Goal: Task Accomplishment & Management: Manage account settings

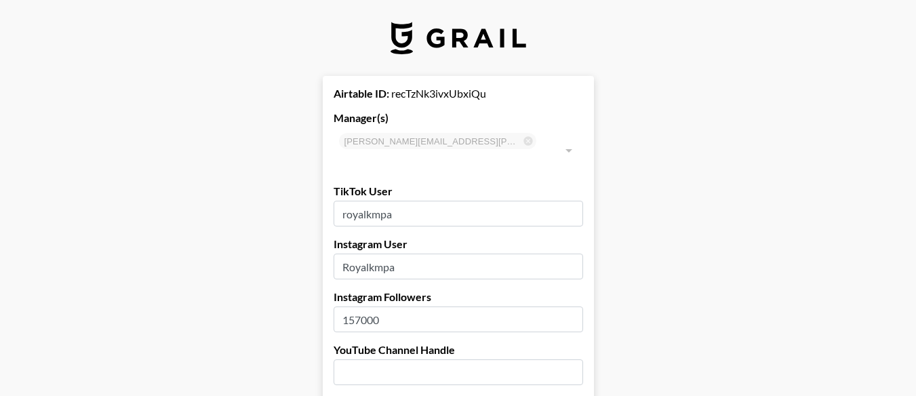
select select "GBP"
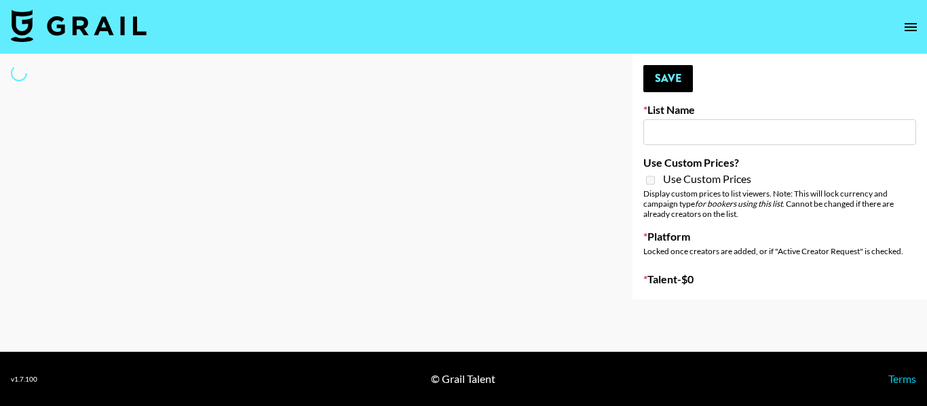
type input "London Fashion Week Sep 25"
select select "Song"
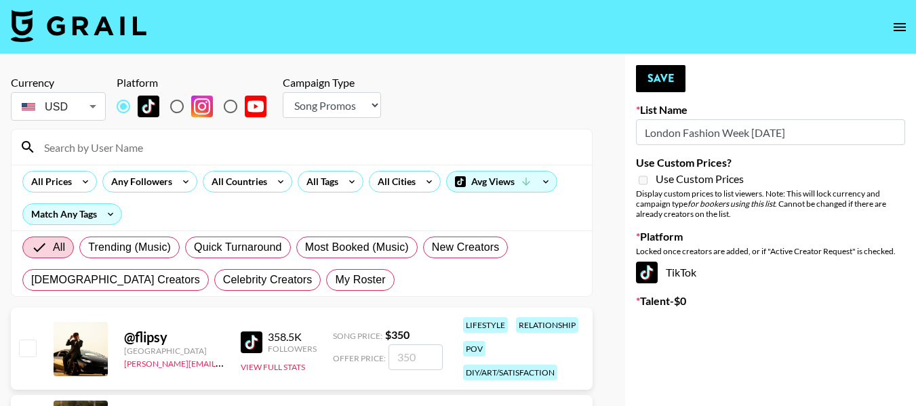
click at [193, 144] on input at bounding box center [310, 147] width 548 height 22
type input "royal"
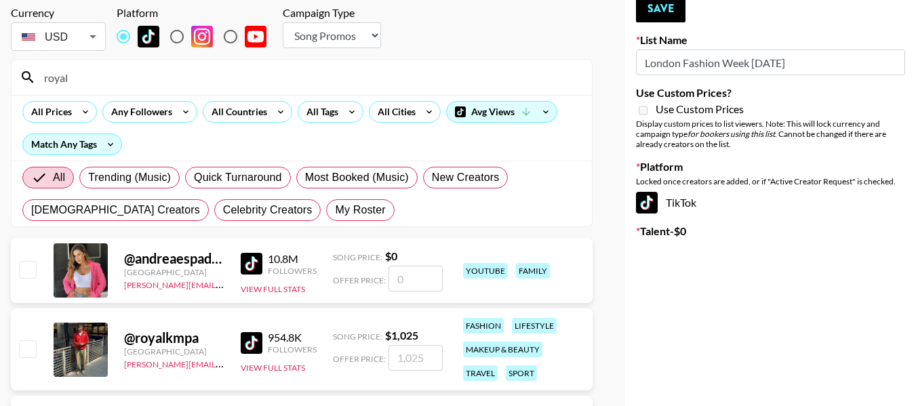
scroll to position [136, 0]
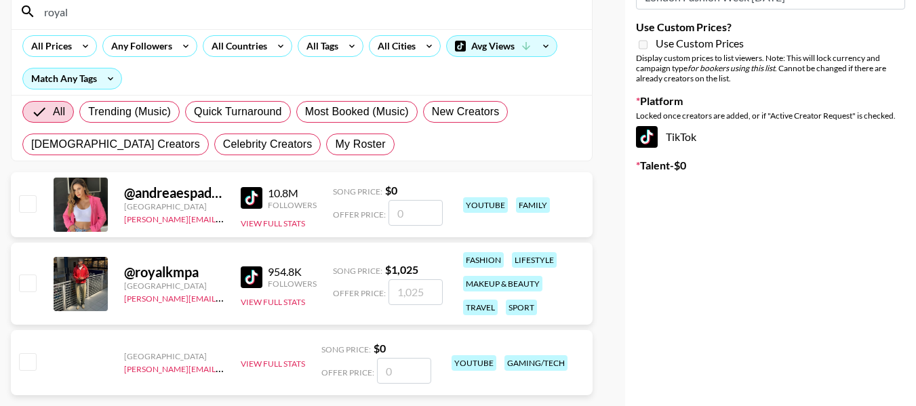
click at [24, 283] on input "checkbox" at bounding box center [27, 283] width 16 height 16
checkbox input "true"
type input "1025"
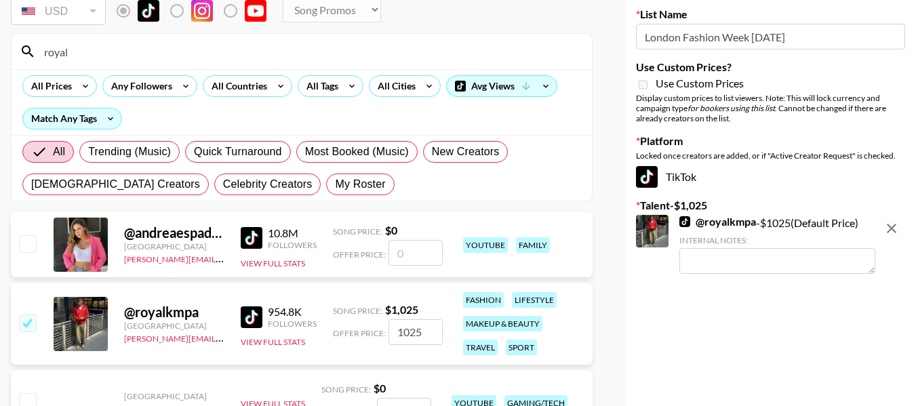
scroll to position [0, 0]
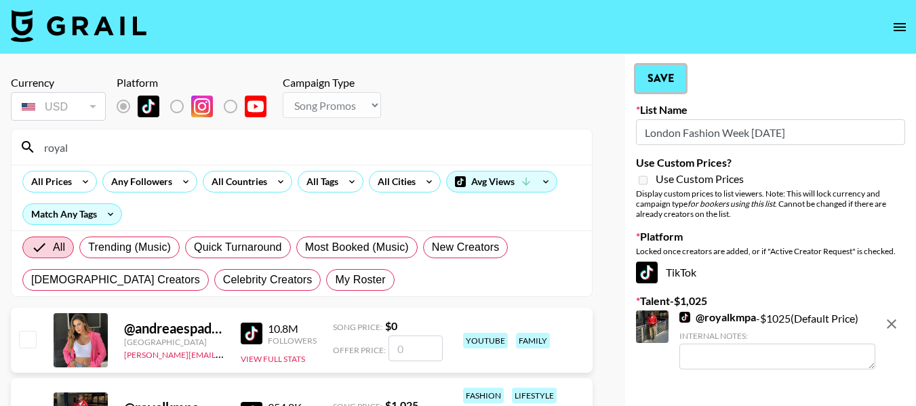
click at [671, 88] on button "Save" at bounding box center [661, 78] width 50 height 27
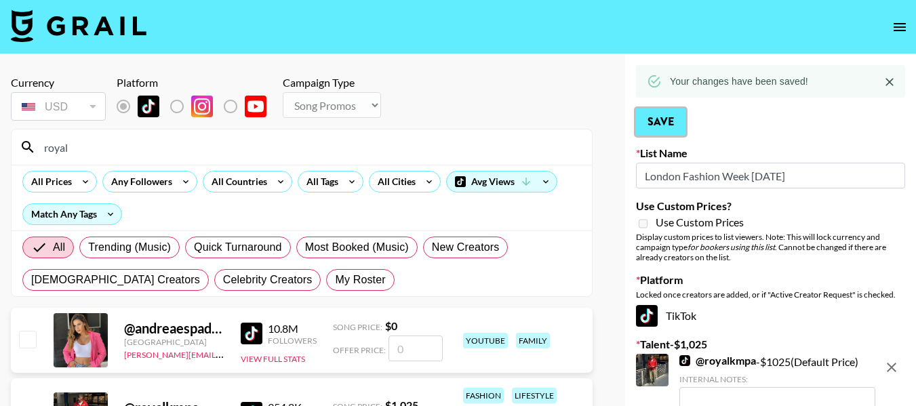
scroll to position [136, 0]
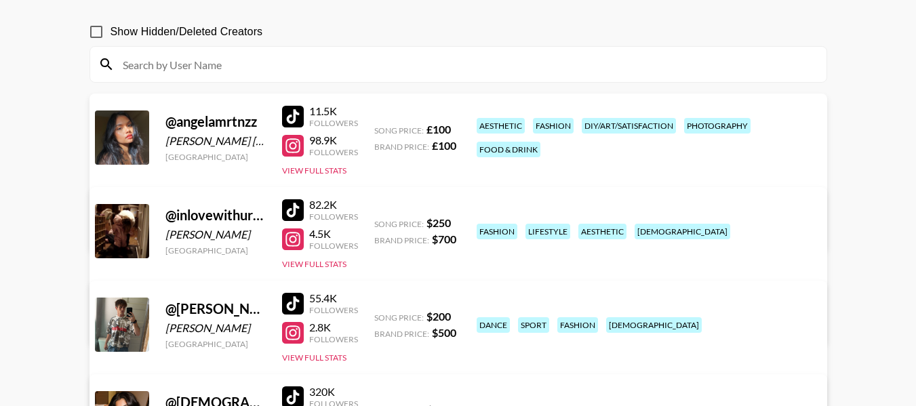
scroll to position [135, 0]
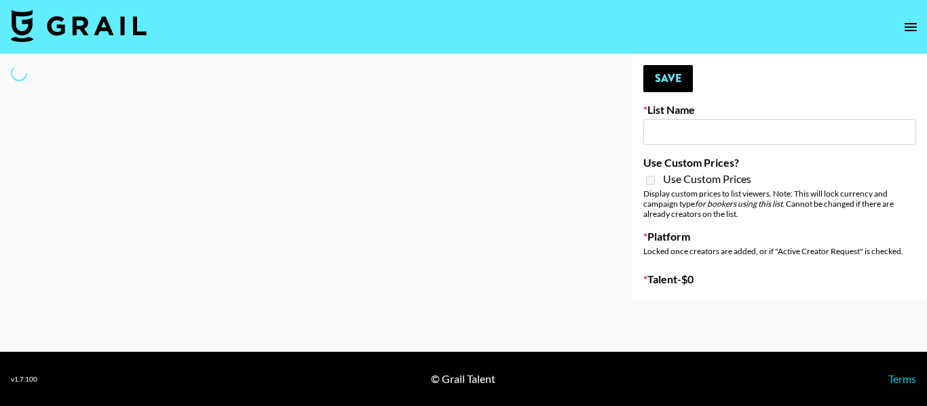
type input "New York Fashion Week Sep 25"
select select "Song"
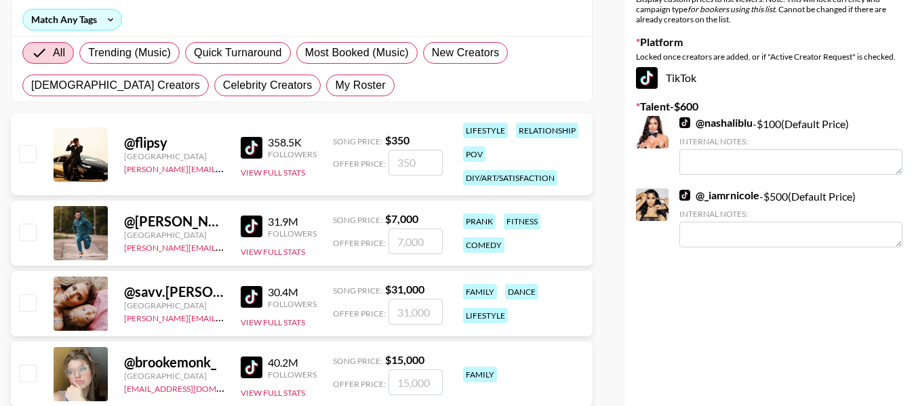
scroll to position [203, 0]
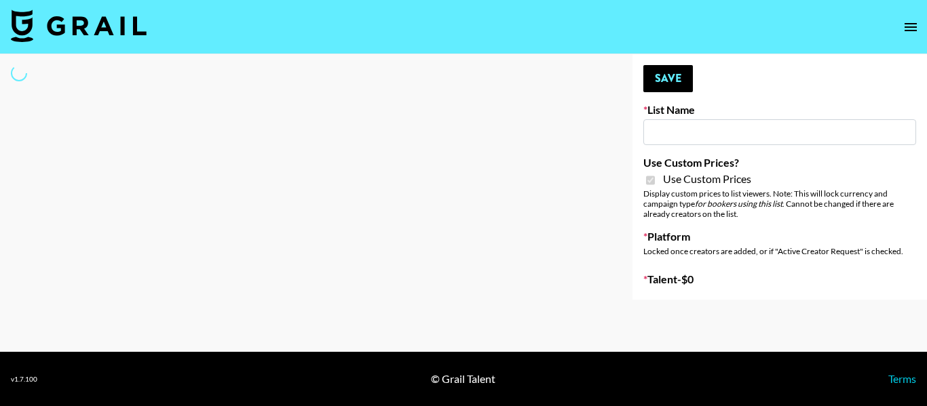
type input "Babbel - [DATE]"
checkbox input "true"
select select "Brand"
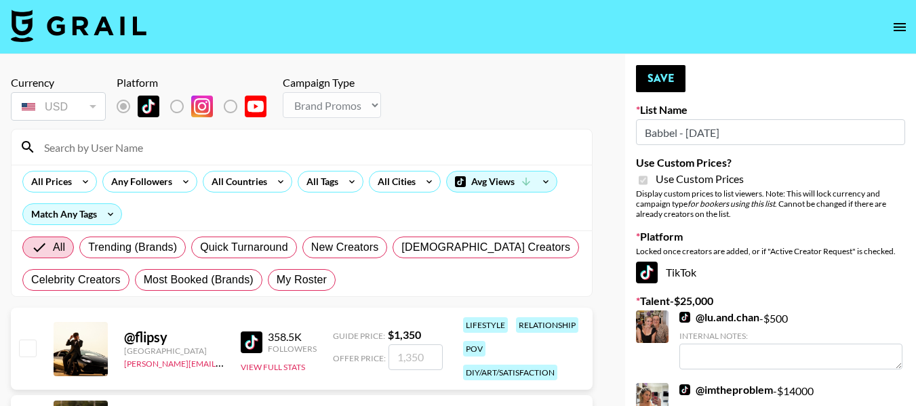
click at [186, 144] on input at bounding box center [310, 147] width 548 height 22
type input "[PERSON_NAME].[PERSON_NAME]"
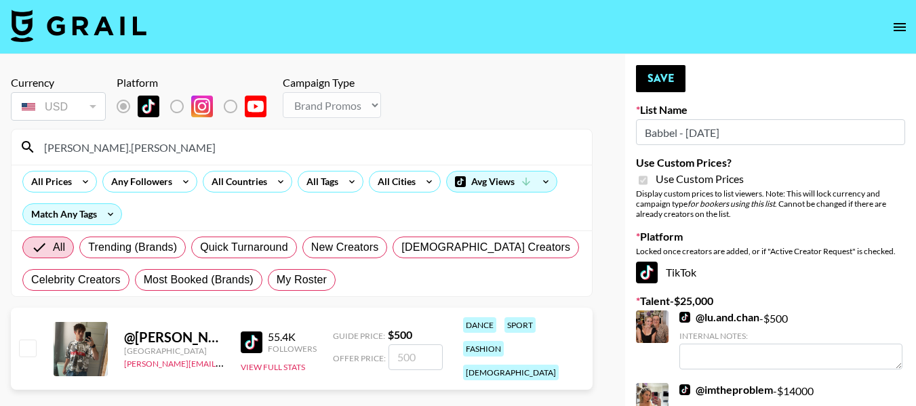
click at [32, 340] on input "checkbox" at bounding box center [27, 348] width 16 height 16
checkbox input "true"
type input "500"
click at [661, 79] on button "Save" at bounding box center [661, 78] width 50 height 27
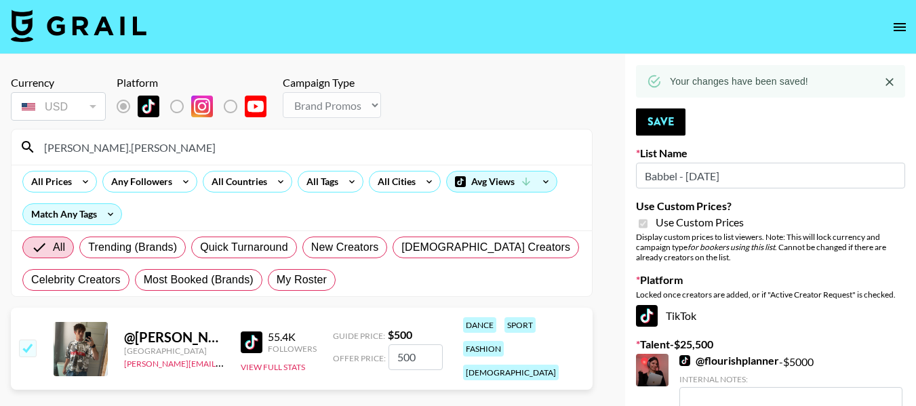
drag, startPoint x: 149, startPoint y: 146, endPoint x: 33, endPoint y: 144, distance: 116.0
click at [33, 144] on div "jacob.cline" at bounding box center [302, 147] width 581 height 35
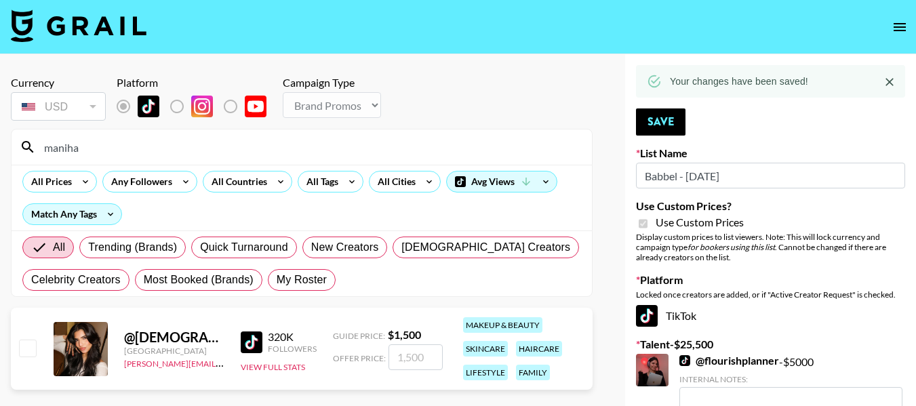
type input "maniha"
click at [30, 349] on input "checkbox" at bounding box center [27, 348] width 16 height 16
checkbox input "true"
type input "1500"
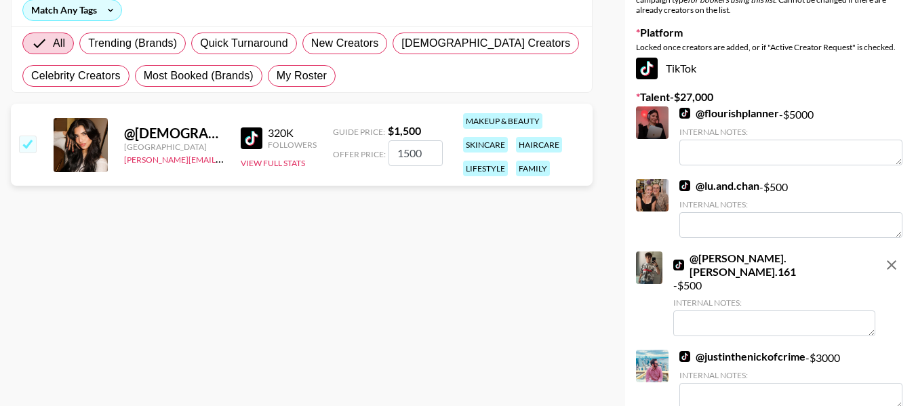
scroll to position [203, 0]
click at [720, 182] on link "@ lu.and.chan" at bounding box center [720, 187] width 80 height 14
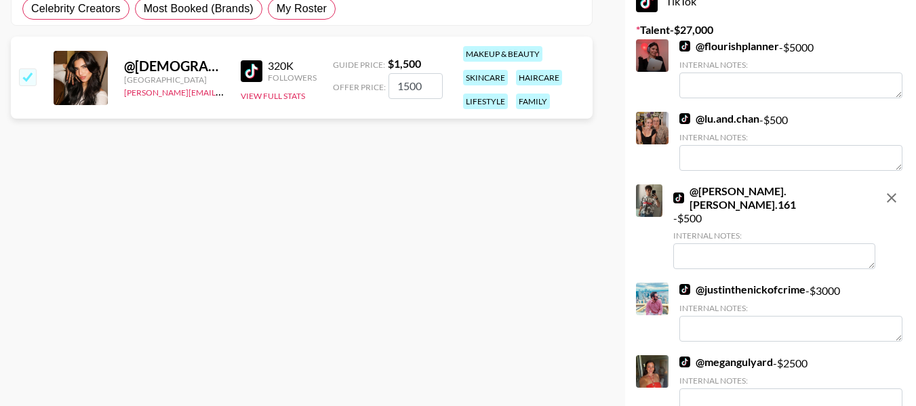
scroll to position [0, 0]
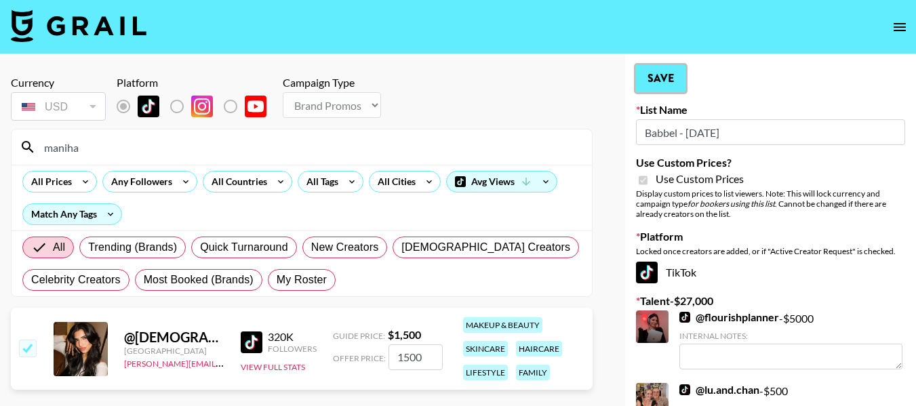
click at [666, 84] on button "Save" at bounding box center [661, 78] width 50 height 27
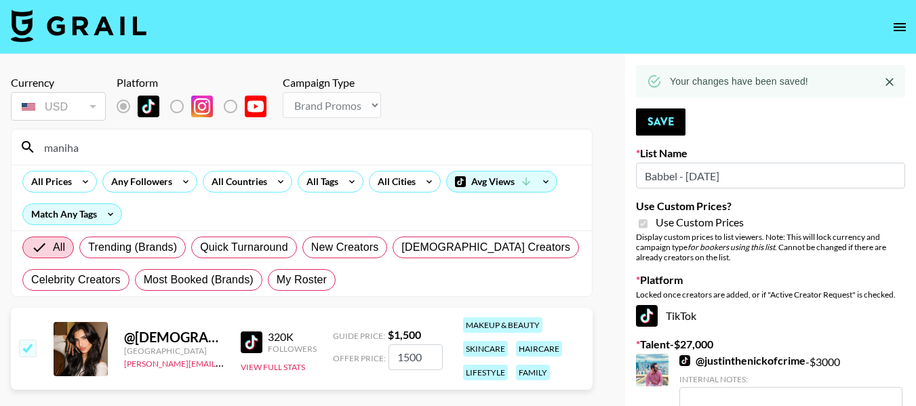
drag, startPoint x: 109, startPoint y: 151, endPoint x: 45, endPoint y: 149, distance: 63.8
click at [45, 149] on input "maniha" at bounding box center [310, 147] width 548 height 22
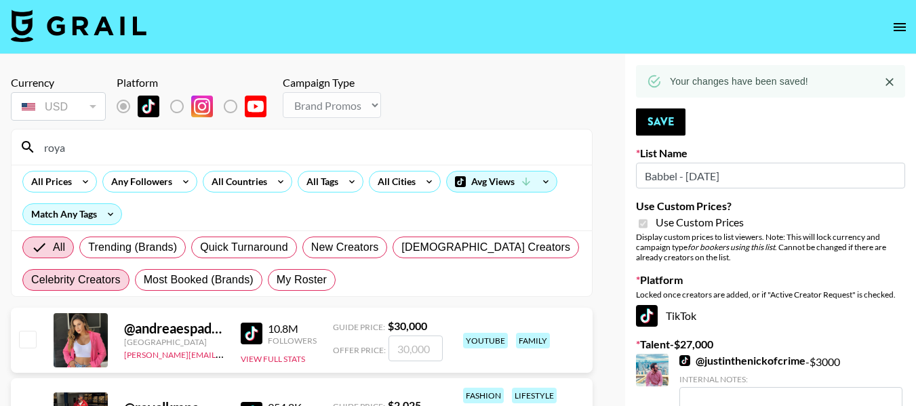
scroll to position [136, 0]
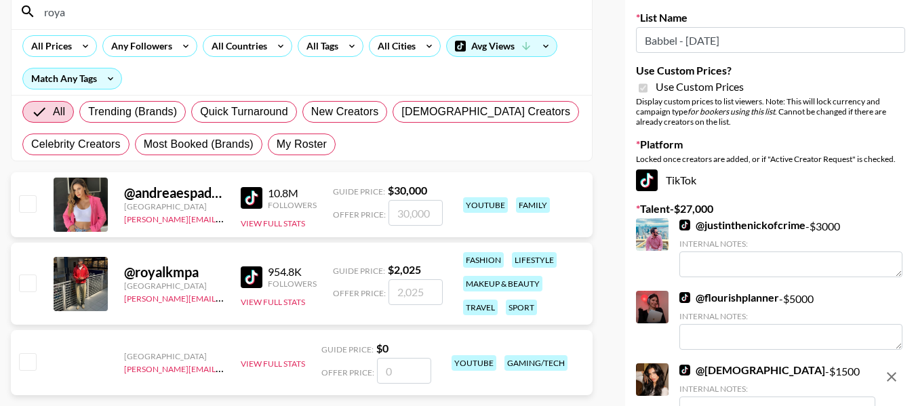
type input "roya"
click at [25, 289] on input "checkbox" at bounding box center [27, 283] width 16 height 16
checkbox input "true"
type input "2025"
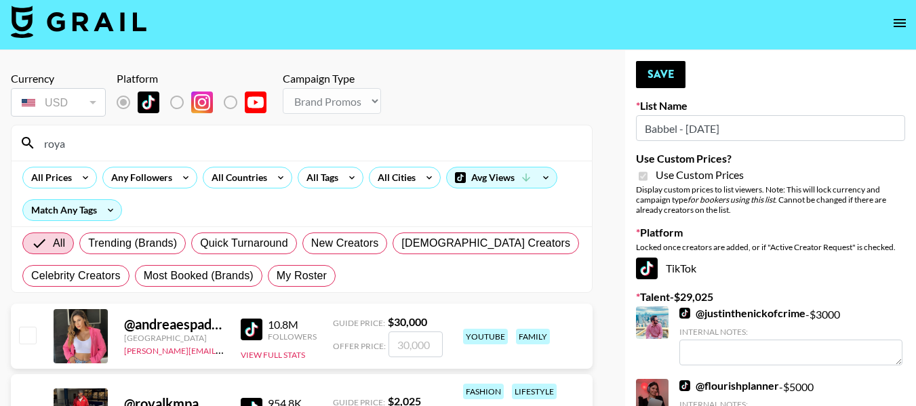
scroll to position [0, 0]
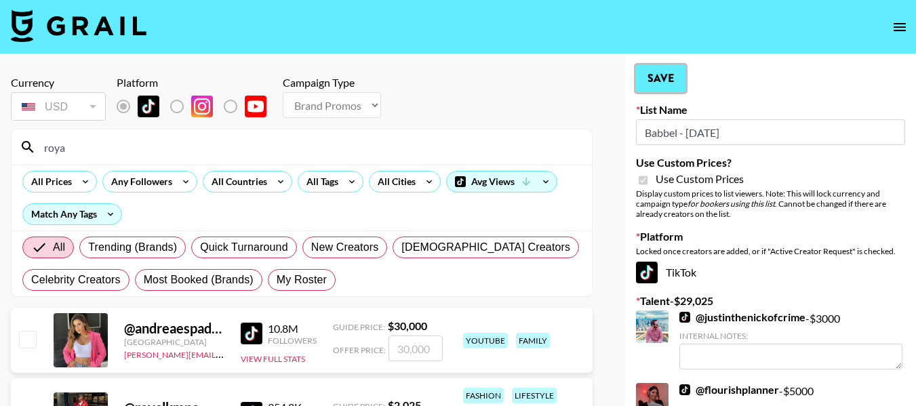
click at [677, 81] on button "Save" at bounding box center [661, 78] width 50 height 27
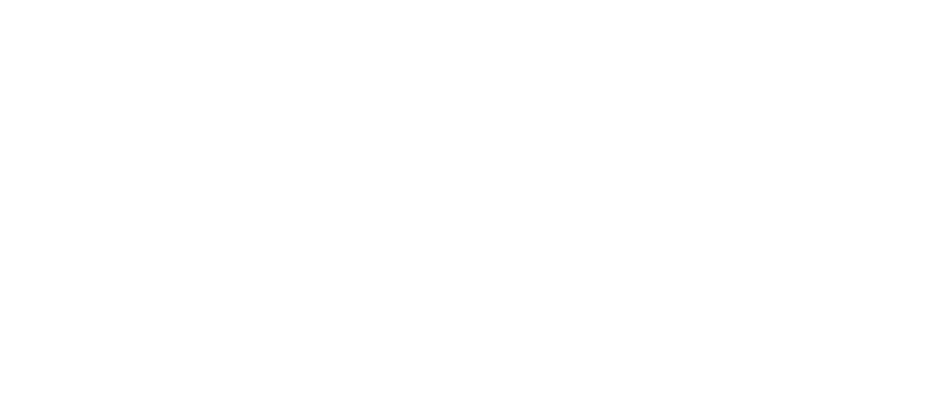
select select "Brand"
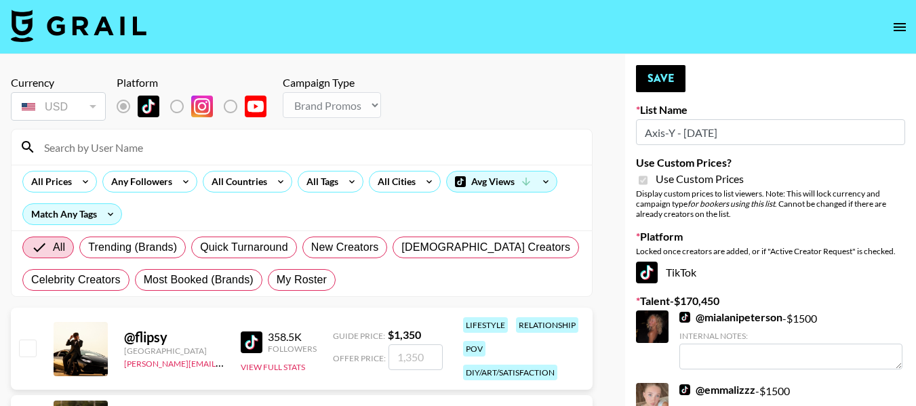
click at [186, 142] on input at bounding box center [310, 147] width 548 height 22
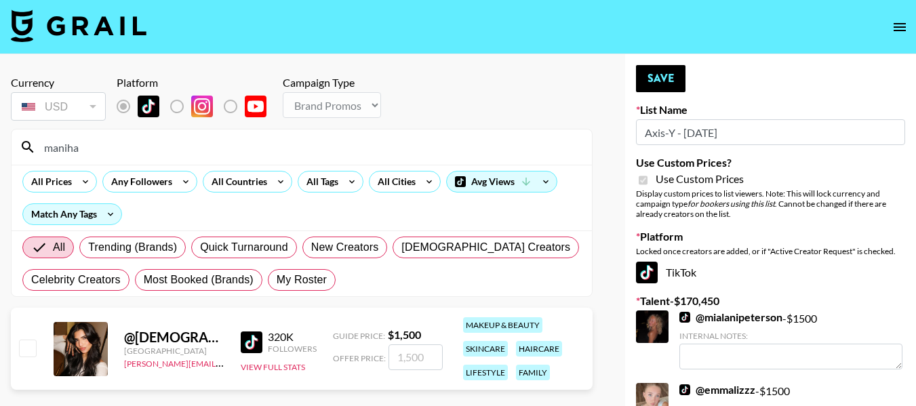
type input "maniha"
click at [38, 346] on div "@ manihamalikkk [GEOGRAPHIC_DATA] [PERSON_NAME][EMAIL_ADDRESS][PERSON_NAME][DOM…" at bounding box center [302, 349] width 582 height 82
click at [31, 350] on input "checkbox" at bounding box center [27, 348] width 16 height 16
checkbox input "true"
type input "1500"
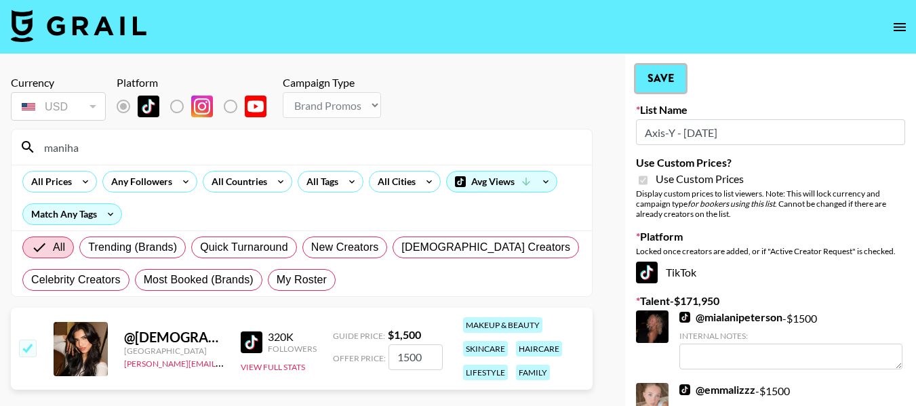
click at [672, 83] on button "Save" at bounding box center [661, 78] width 50 height 27
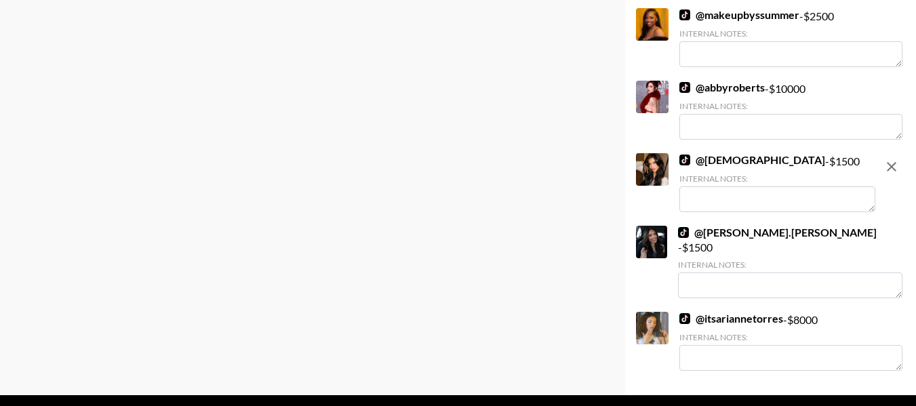
scroll to position [3256, 0]
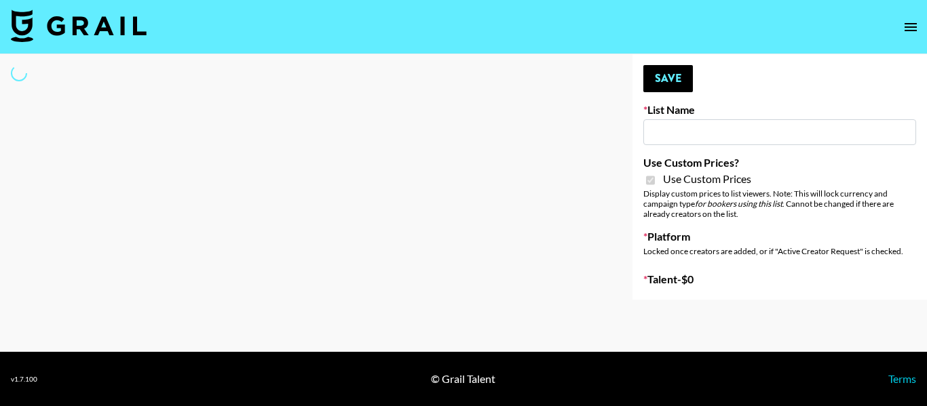
type input "FaceApp - [DATE]"
checkbox input "true"
select select "Brand"
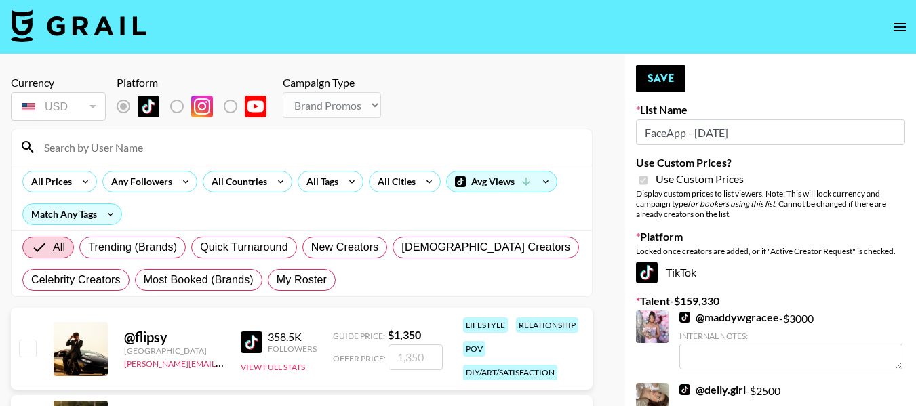
click at [175, 152] on input at bounding box center [310, 147] width 548 height 22
type input "[PERSON_NAME].[PERSON_NAME]"
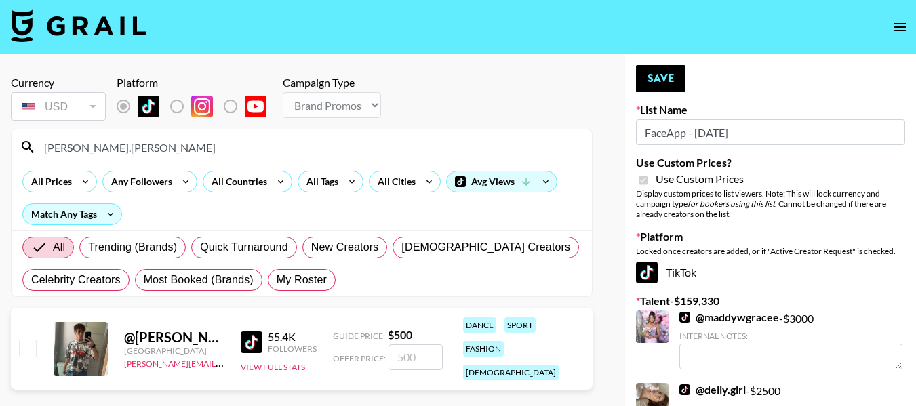
click at [28, 340] on input "checkbox" at bounding box center [27, 348] width 16 height 16
checkbox input "true"
type input "500"
click at [660, 85] on button "Save" at bounding box center [661, 78] width 50 height 27
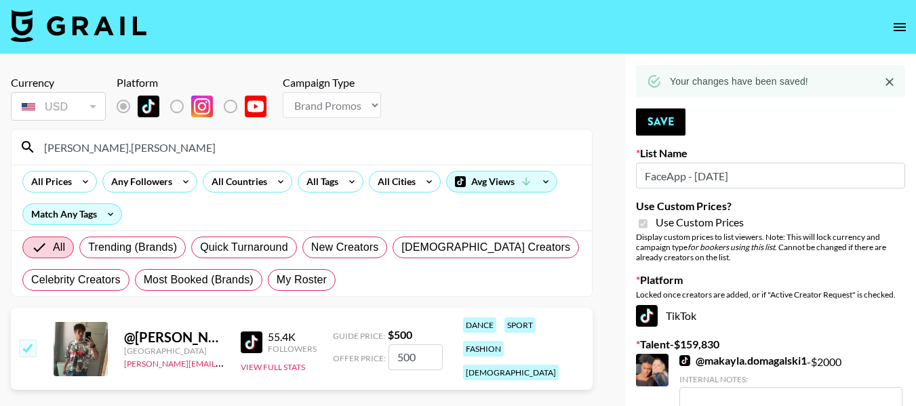
click at [191, 144] on input "[PERSON_NAME].[PERSON_NAME]" at bounding box center [310, 147] width 548 height 22
click at [191, 144] on input "jacob.cline" at bounding box center [310, 147] width 548 height 22
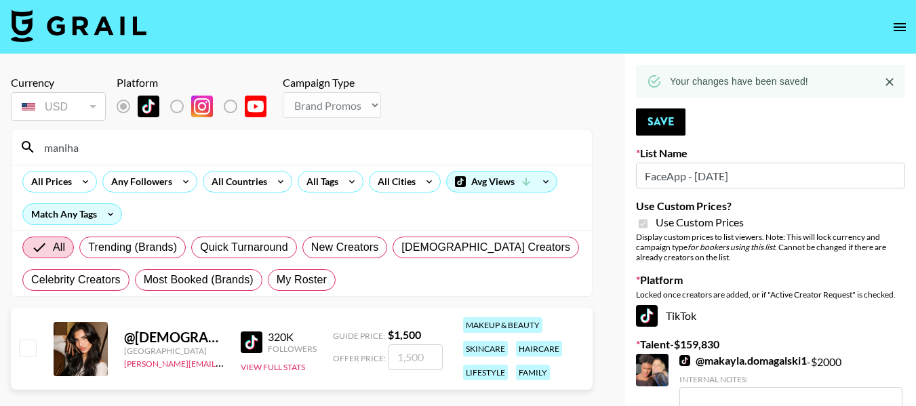
type input "maniha"
click at [40, 345] on div "@ manihamalikkk United States diane.salazar@grail-talent.com 320K Followers Vie…" at bounding box center [302, 349] width 582 height 82
click at [35, 354] on input "checkbox" at bounding box center [27, 348] width 16 height 16
checkbox input "true"
type input "1500"
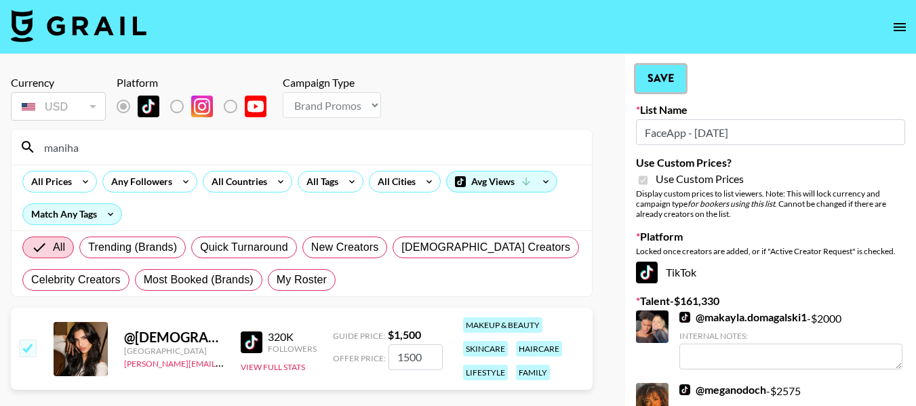
click at [661, 69] on button "Save" at bounding box center [661, 78] width 50 height 27
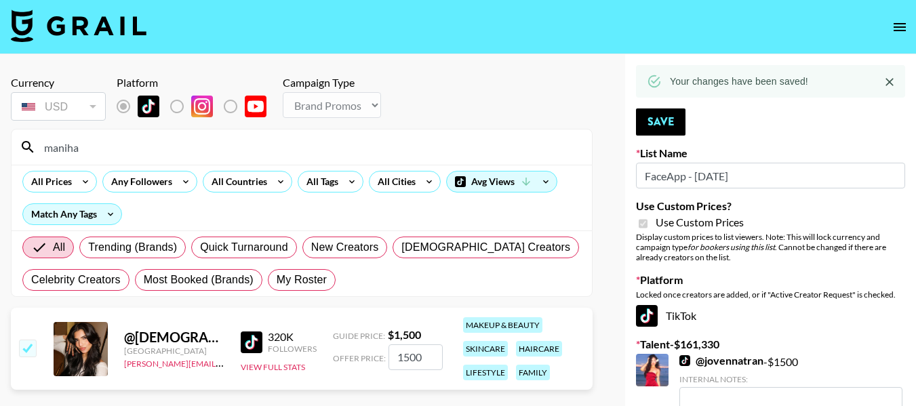
click at [125, 153] on input "maniha" at bounding box center [310, 147] width 548 height 22
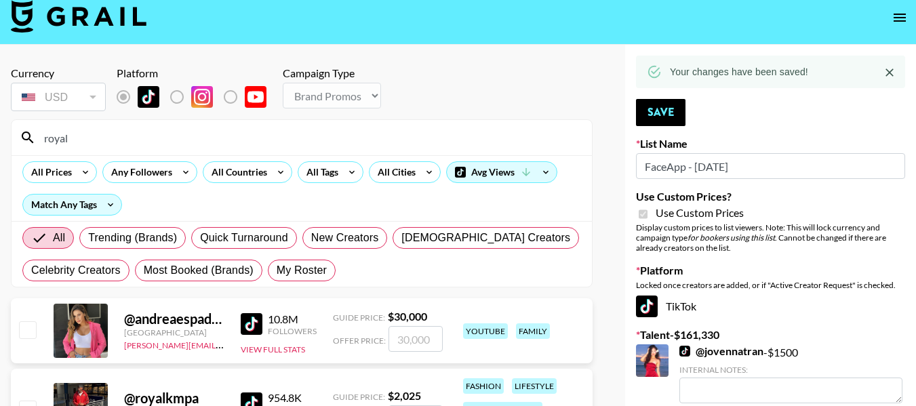
scroll to position [68, 0]
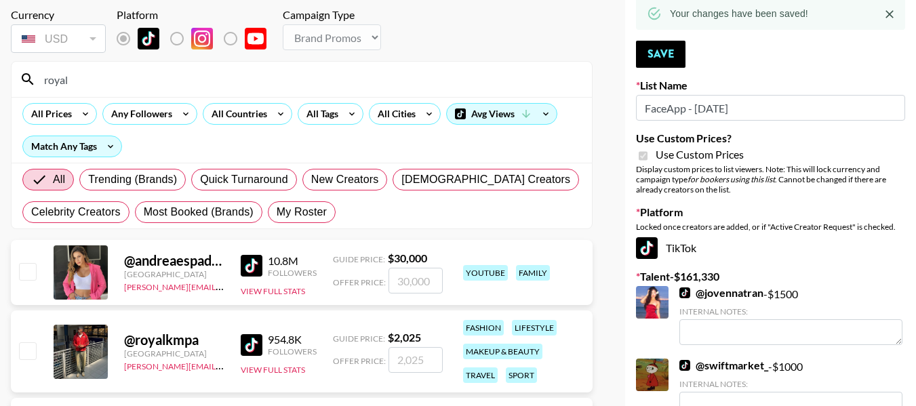
type input "royal"
click at [33, 356] on input "checkbox" at bounding box center [27, 351] width 16 height 16
checkbox input "true"
type input "2025"
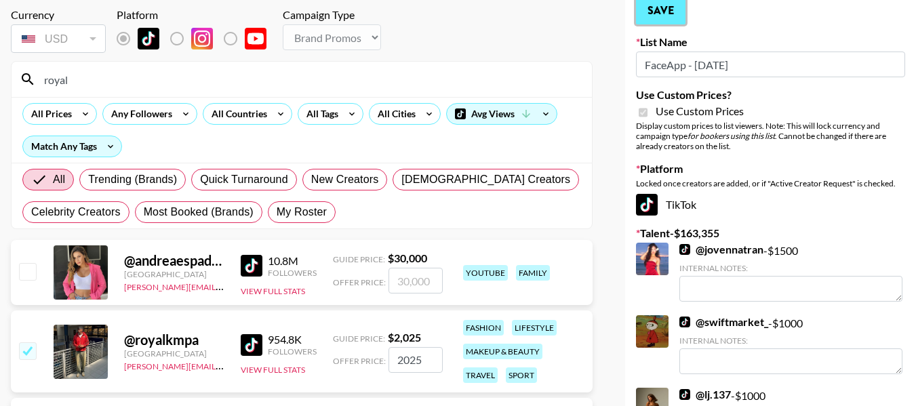
click at [665, 16] on button "Save" at bounding box center [661, 10] width 50 height 27
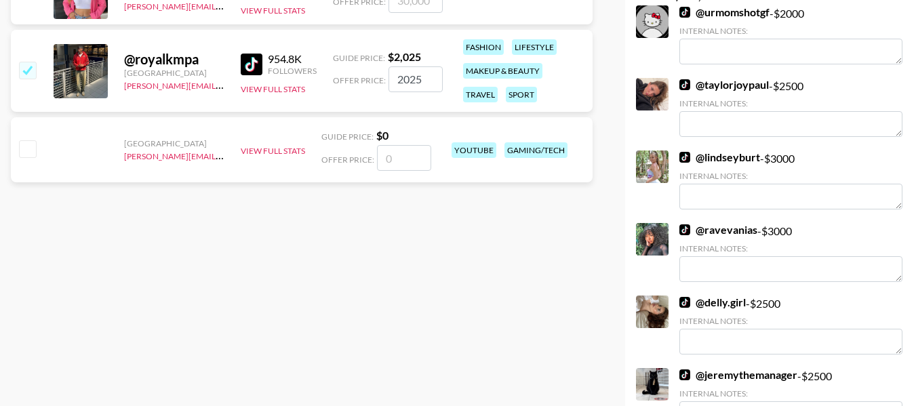
scroll to position [475, 0]
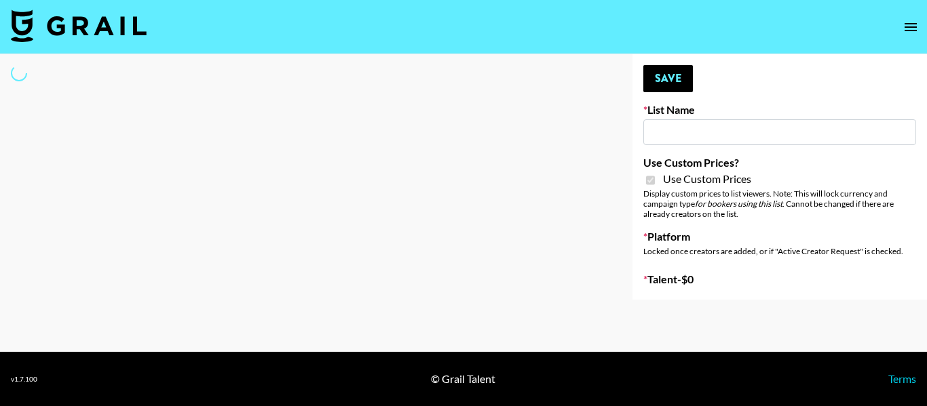
select select "Brand"
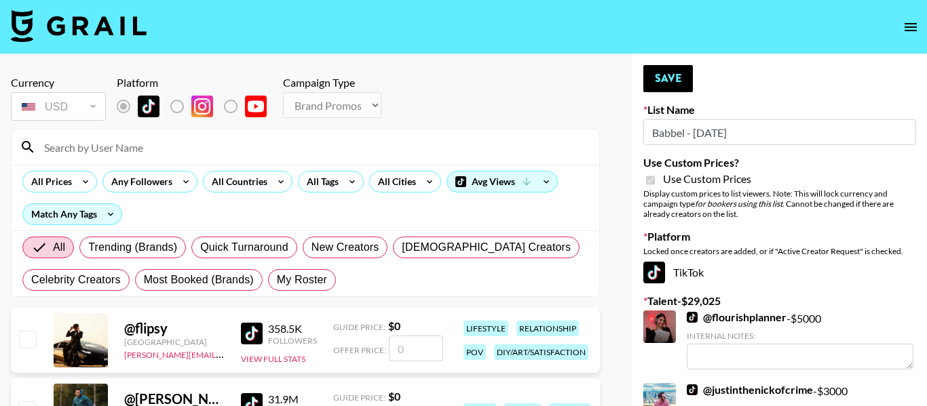
type input "Babbel - 3rd Sept"
checkbox input "true"
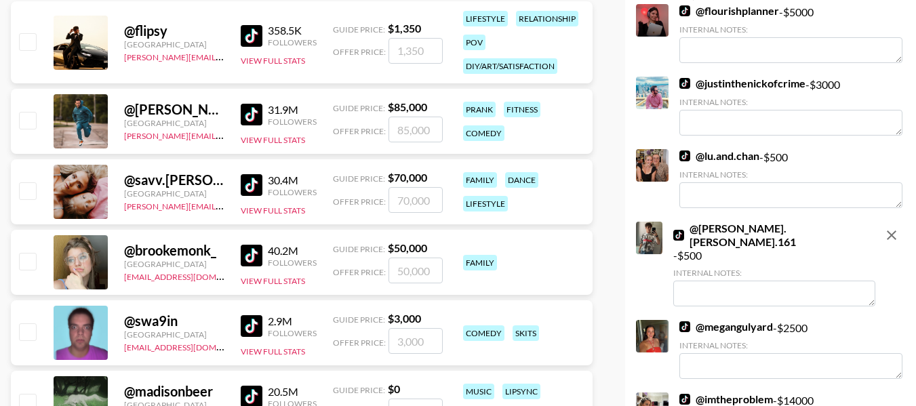
scroll to position [203, 0]
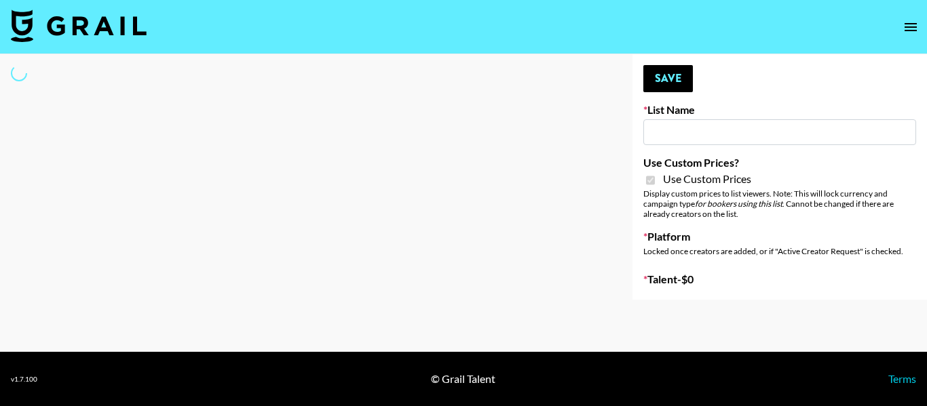
type input "FaceApp - [DATE]"
checkbox input "true"
select select "Brand"
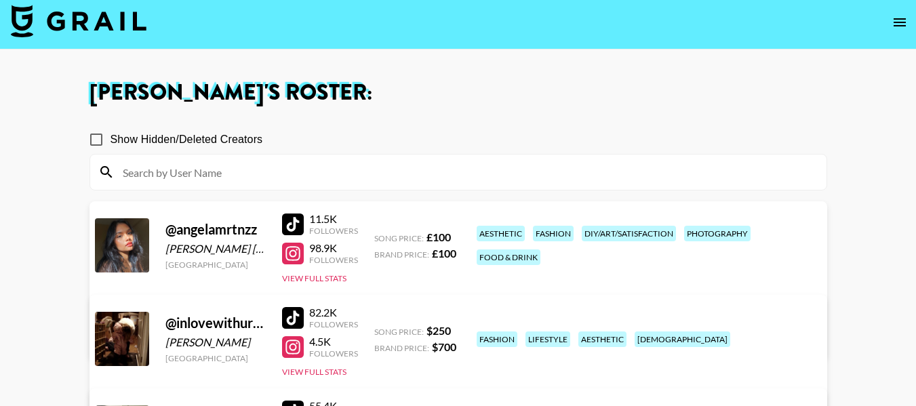
scroll to position [271, 0]
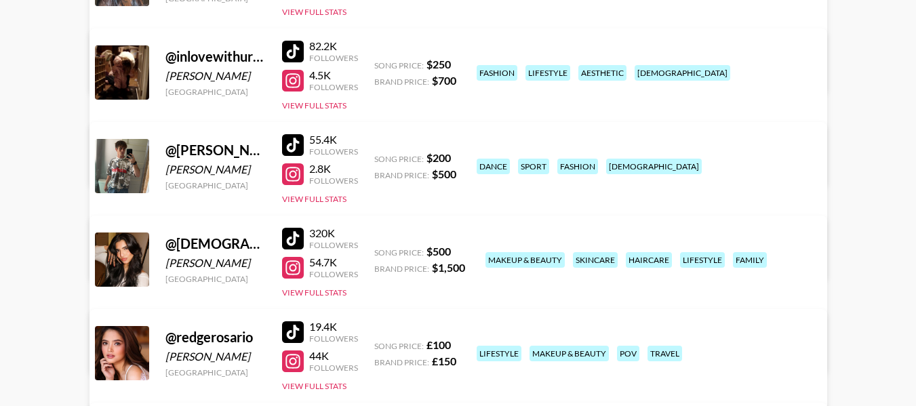
click at [463, 157] on link "View/Edit Details" at bounding box center [288, 164] width 349 height 14
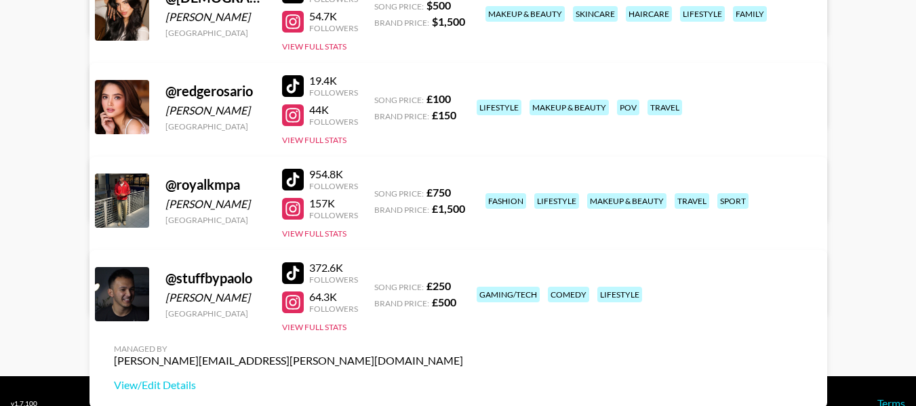
scroll to position [542, 0]
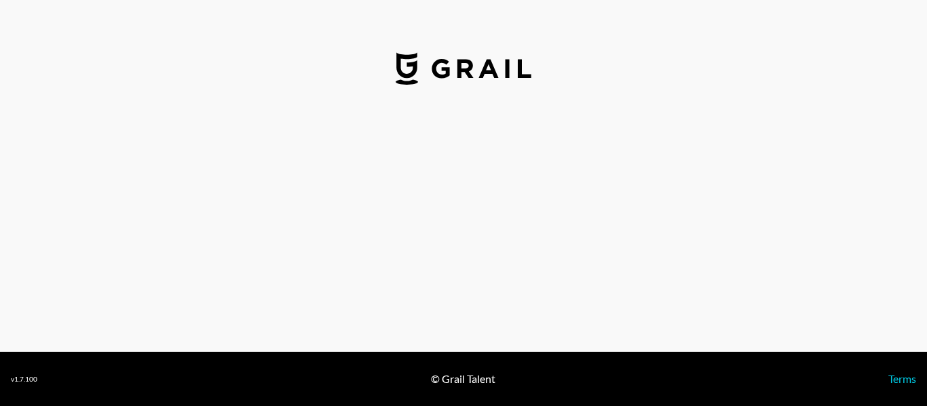
select select "USD"
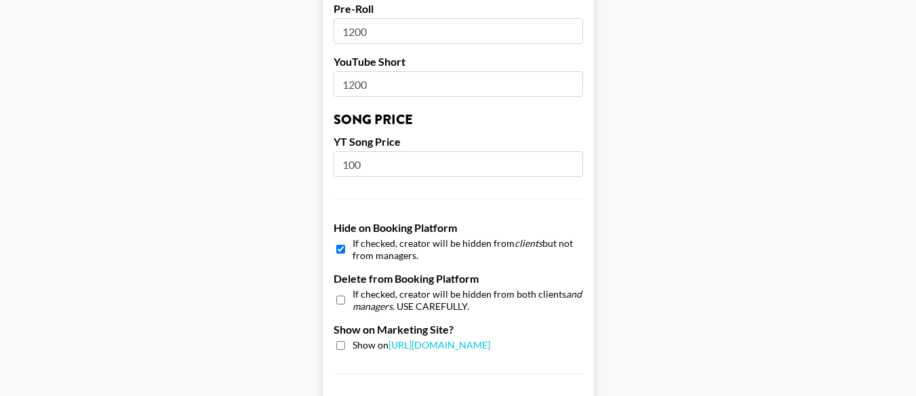
scroll to position [1153, 0]
